Goal: Transaction & Acquisition: Book appointment/travel/reservation

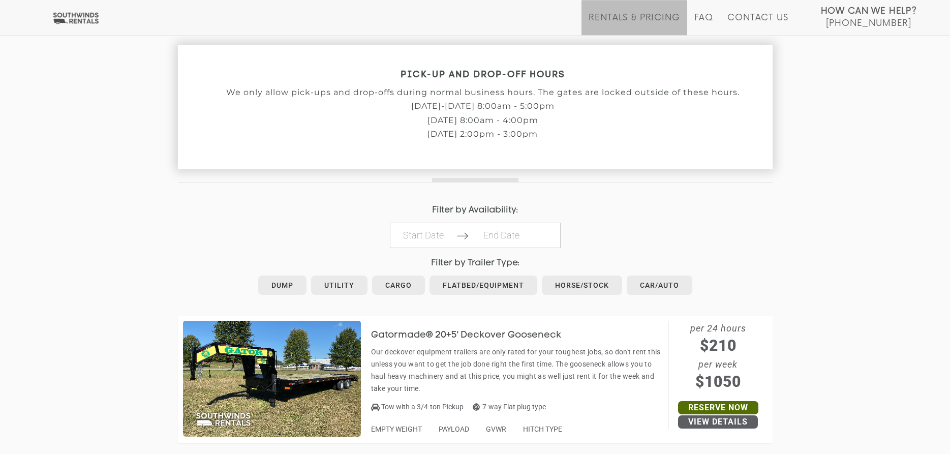
scroll to position [363, 0]
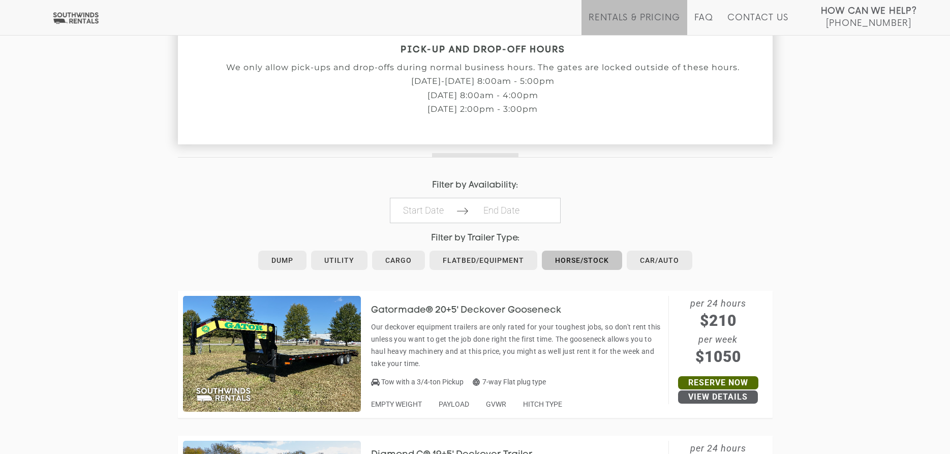
click at [593, 261] on link "Horse/Stock" at bounding box center [582, 260] width 80 height 19
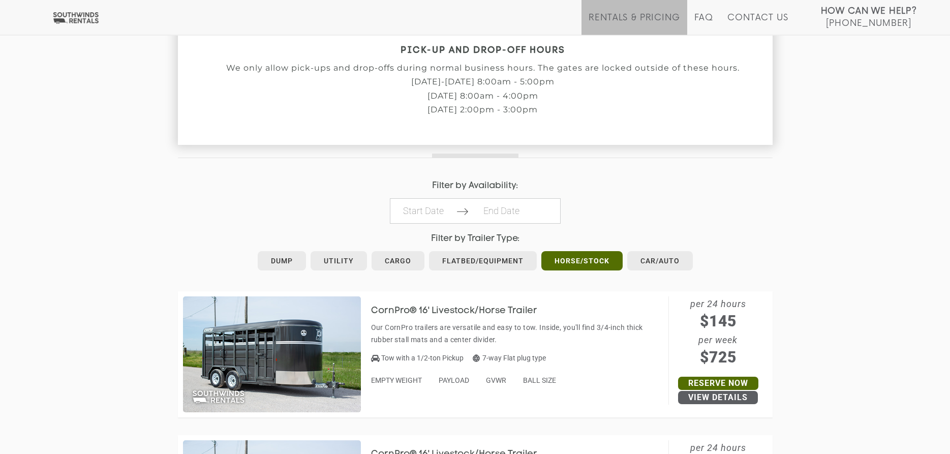
scroll to position [363, 0]
click at [429, 216] on input "Start Date" at bounding box center [423, 210] width 66 height 24
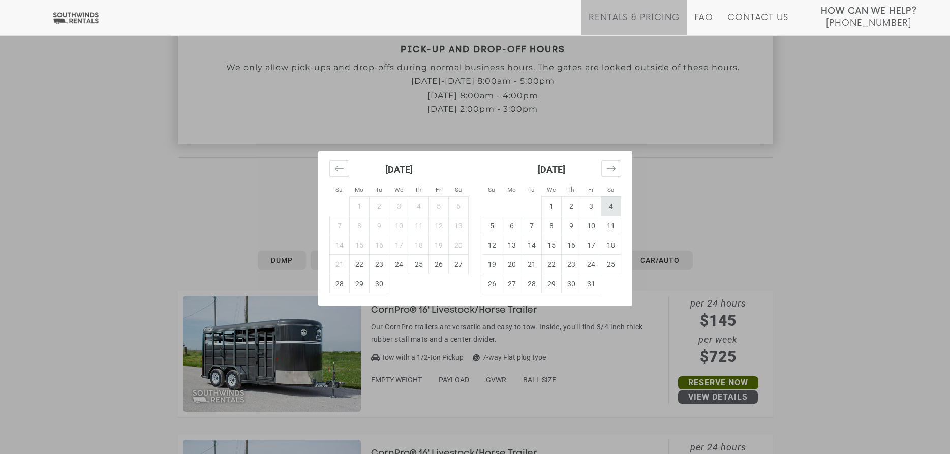
click at [609, 209] on td "4" at bounding box center [611, 206] width 20 height 19
type input "[DATE]"
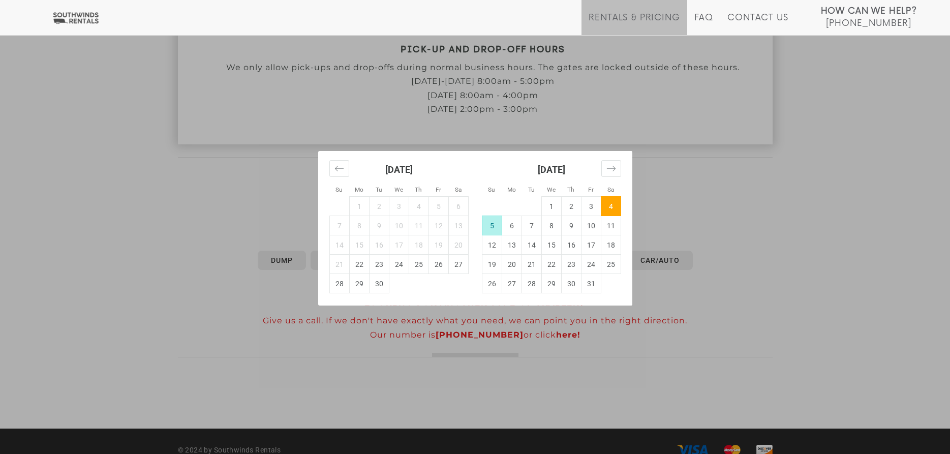
click at [614, 205] on td "4" at bounding box center [611, 206] width 20 height 19
click at [486, 222] on td "5" at bounding box center [492, 225] width 20 height 19
type input "2025-10-05"
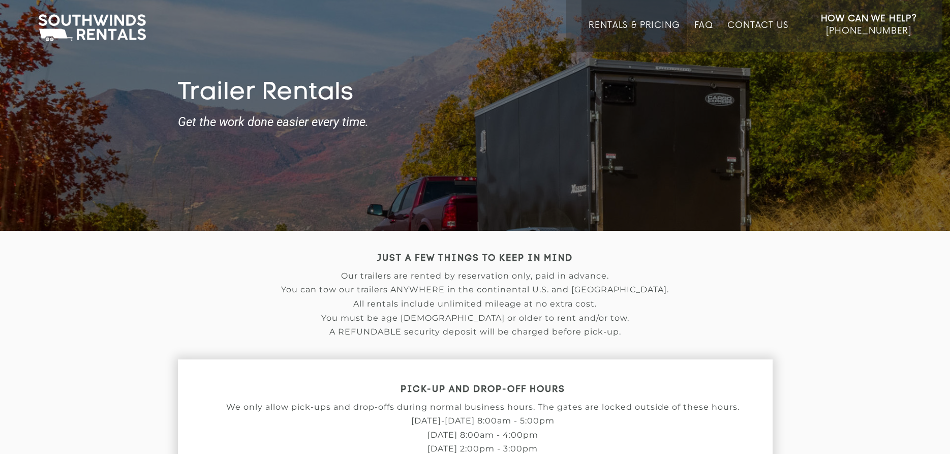
scroll to position [0, 0]
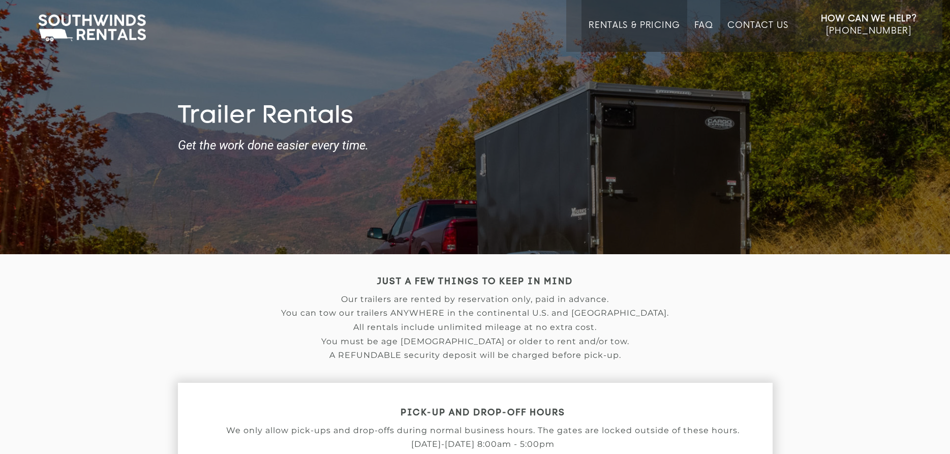
click at [737, 22] on link "Contact Us" at bounding box center [757, 36] width 60 height 32
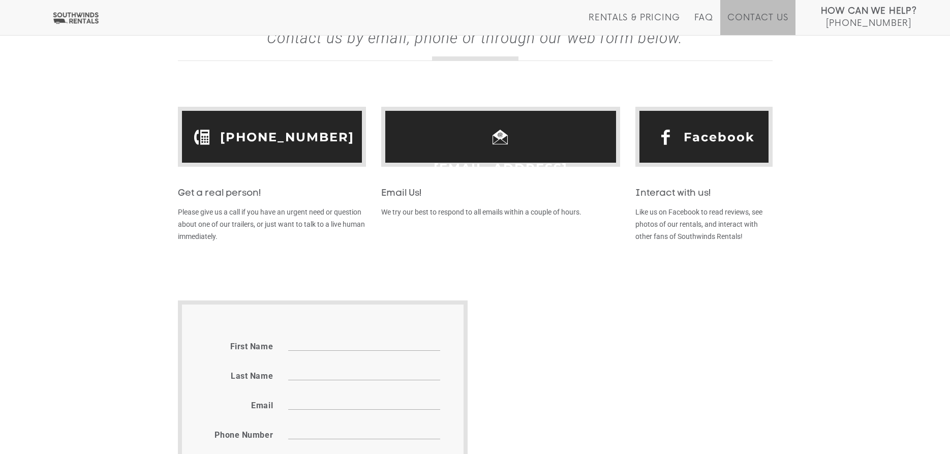
scroll to position [51, 0]
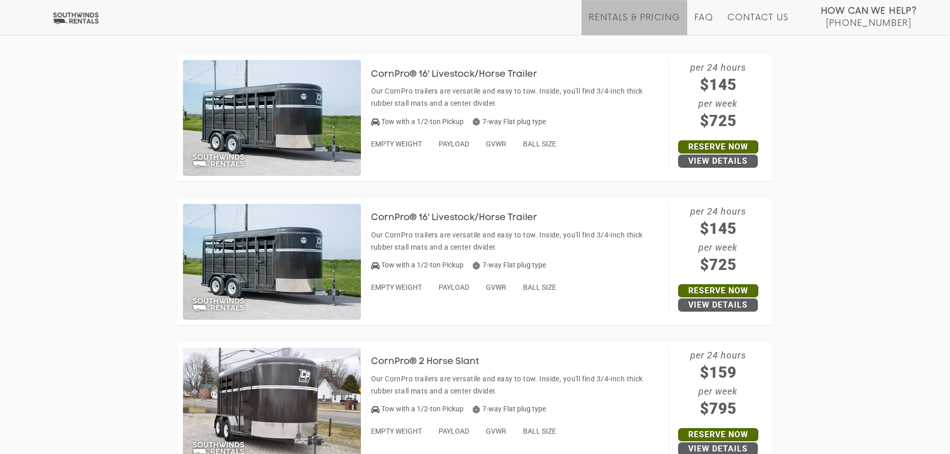
scroll to position [622, 0]
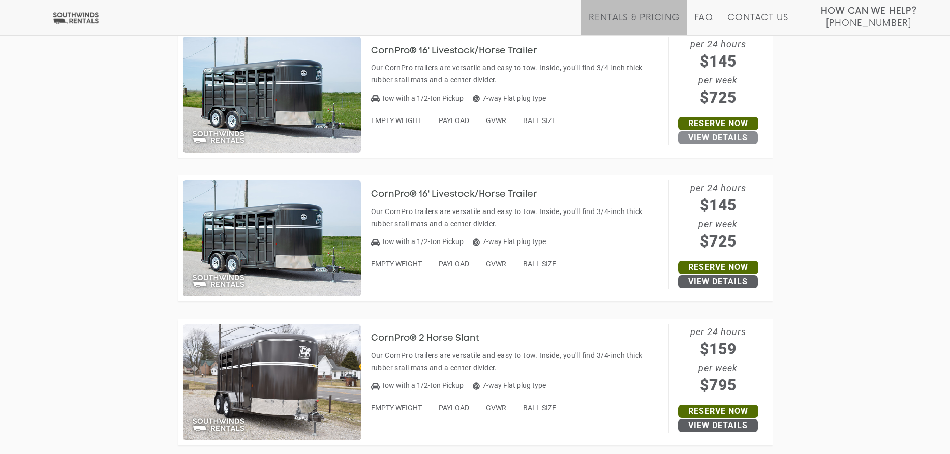
click at [717, 138] on link "View Details" at bounding box center [718, 137] width 80 height 13
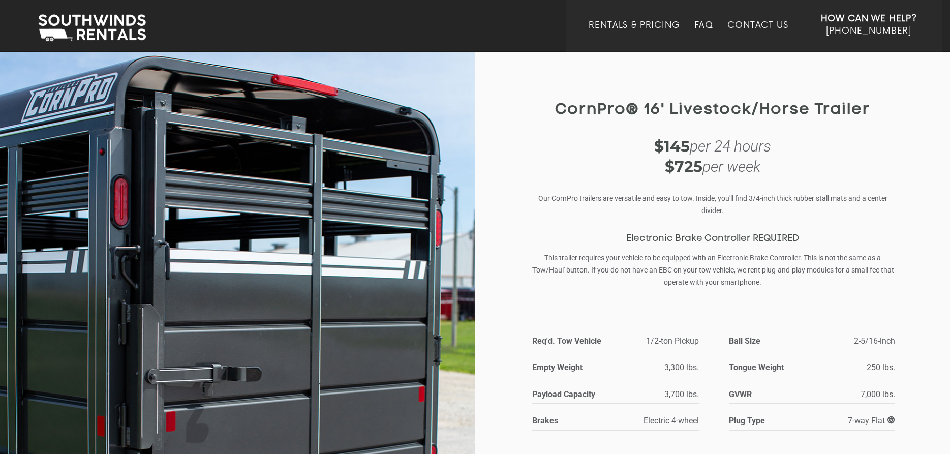
scroll to position [52, 0]
